Goal: Register for event/course

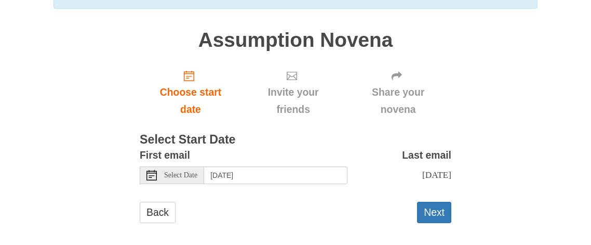
scroll to position [114, 0]
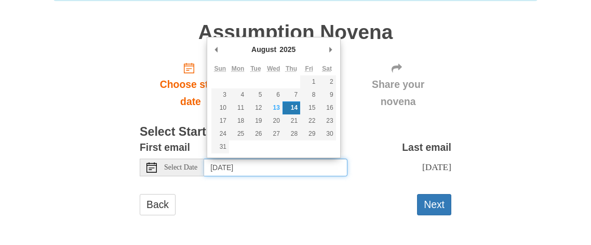
click at [252, 170] on input "Thursday, August 14th" at bounding box center [275, 167] width 143 height 18
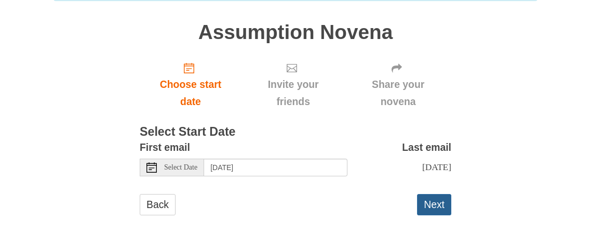
click at [432, 203] on button "Next" at bounding box center [434, 204] width 34 height 21
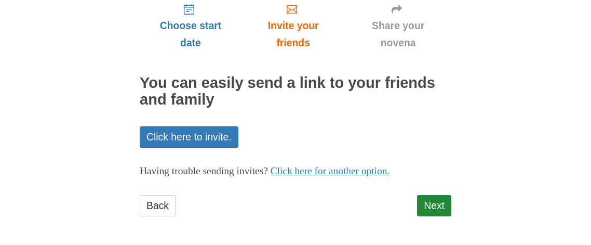
scroll to position [125, 0]
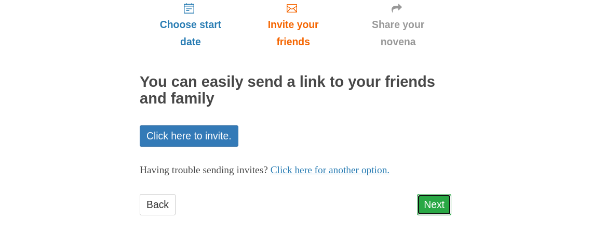
click at [437, 204] on link "Next" at bounding box center [434, 204] width 34 height 21
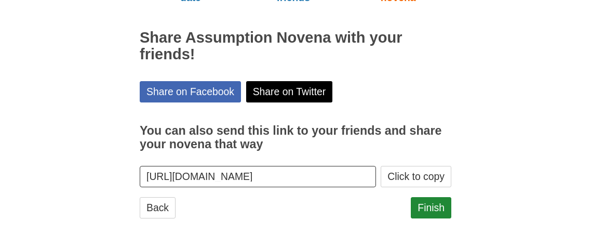
scroll to position [172, 0]
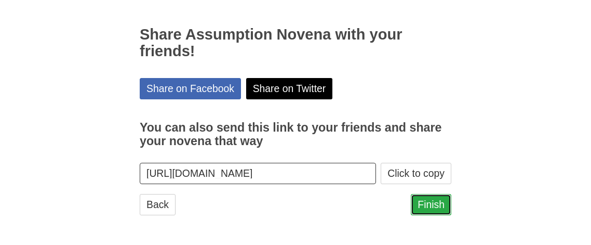
click at [434, 202] on link "Finish" at bounding box center [431, 204] width 41 height 21
